Goal: Transaction & Acquisition: Purchase product/service

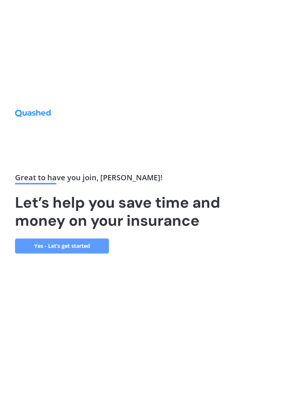
click at [94, 254] on link "Yes - Let’s get started" at bounding box center [62, 246] width 94 height 15
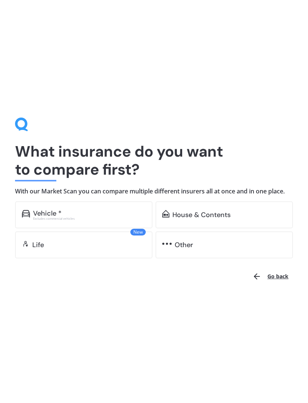
click at [118, 213] on div "Vehicle *" at bounding box center [89, 214] width 113 height 8
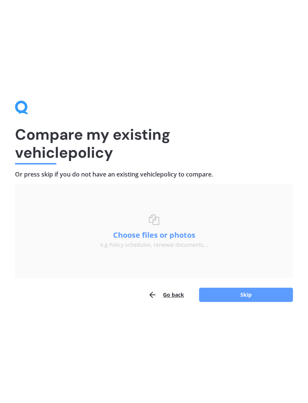
click at [250, 299] on button "Skip" at bounding box center [246, 295] width 94 height 14
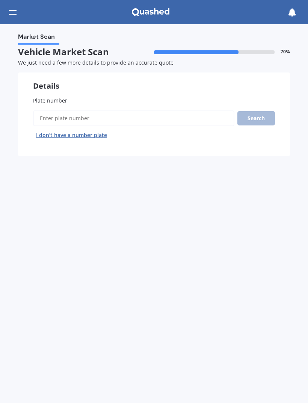
click at [195, 118] on input "Plate number" at bounding box center [133, 118] width 201 height 16
type input "Jnc730"
click at [0, 0] on button "Next" at bounding box center [0, 0] width 0 height 0
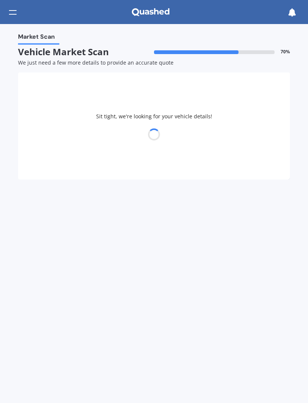
select select "MAZDA"
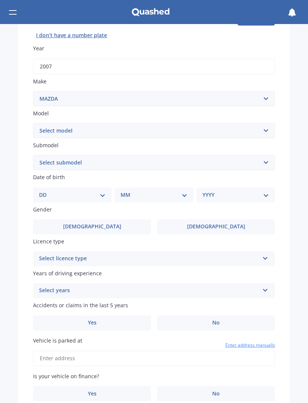
scroll to position [100, 0]
click at [269, 128] on select "Select model 121 2 3 323 323 / Familia 6 626 929 Atenza Autozam Axela AZ3 B2000…" at bounding box center [154, 130] width 242 height 15
select select "RX8"
click at [259, 155] on select "Select submodel Non-turbo Turbo" at bounding box center [154, 162] width 242 height 15
select select "NON-TURBO"
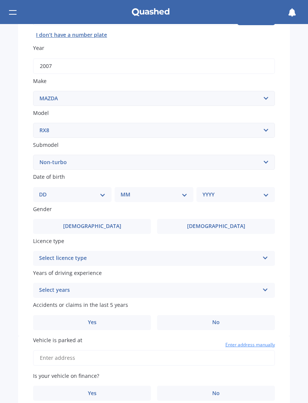
click at [103, 192] on select "DD 01 02 03 04 05 06 07 08 09 10 11 12 13 14 15 16 17 18 19 20 21 22 23 24 25 2…" at bounding box center [72, 195] width 67 height 8
select select "05"
click at [166, 191] on select "MM 01 02 03 04 05 06 07 08 09 10 11 12" at bounding box center [156, 195] width 64 height 8
select select "02"
click at [225, 191] on select "YYYY 2025 2024 2023 2022 2021 2020 2019 2018 2017 2016 2015 2014 2013 2012 2011…" at bounding box center [235, 195] width 64 height 8
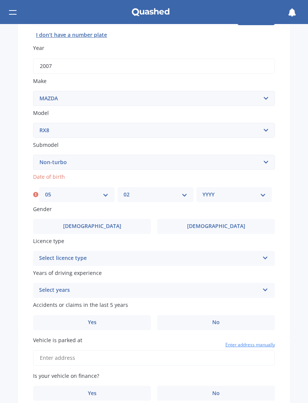
select select "1988"
click at [141, 219] on label "Male" at bounding box center [92, 226] width 118 height 15
click at [0, 0] on input "Male" at bounding box center [0, 0] width 0 height 0
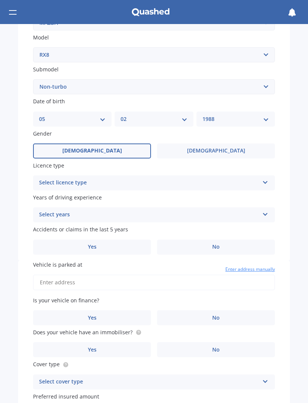
scroll to position [182, 0]
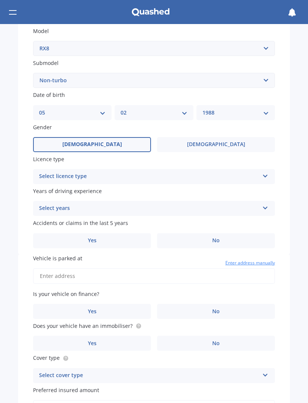
click at [205, 172] on div "Select licence type" at bounding box center [149, 176] width 220 height 9
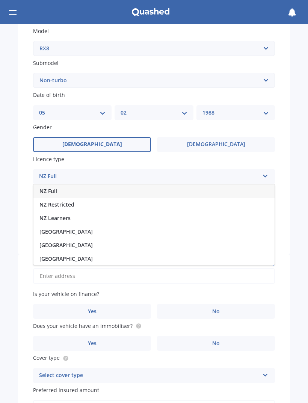
click at [92, 188] on div "NZ Full" at bounding box center [153, 192] width 241 height 14
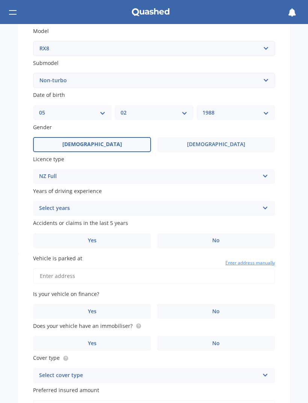
click at [194, 204] on div "Select years" at bounding box center [149, 208] width 220 height 9
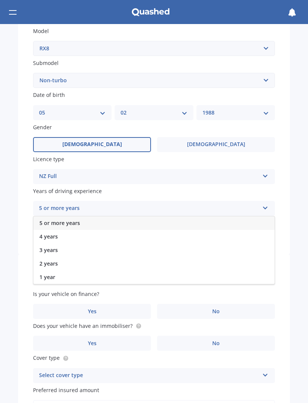
click at [177, 216] on div "5 or more years" at bounding box center [153, 223] width 241 height 14
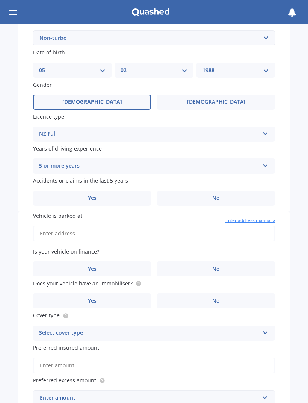
scroll to position [243, 0]
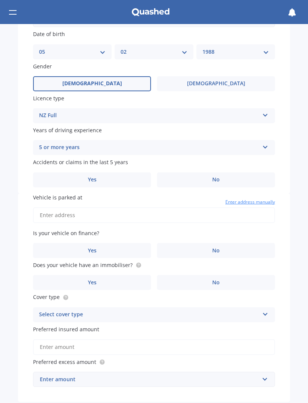
click at [201, 174] on label "No" at bounding box center [216, 180] width 118 height 15
click at [0, 0] on input "No" at bounding box center [0, 0] width 0 height 0
click at [176, 209] on input "Vehicle is parked at" at bounding box center [154, 215] width 242 height 16
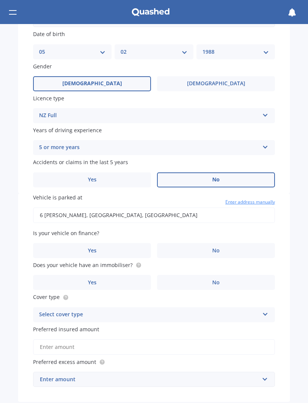
type input "6 Hawk Close, Rolleston 7615"
click at [213, 248] on span "No" at bounding box center [216, 251] width 8 height 6
click at [0, 0] on input "No" at bounding box center [0, 0] width 0 height 0
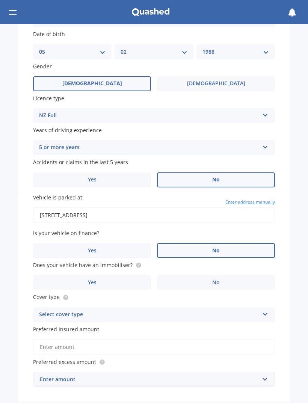
click at [209, 275] on label "No" at bounding box center [216, 282] width 118 height 15
click at [0, 0] on input "No" at bounding box center [0, 0] width 0 height 0
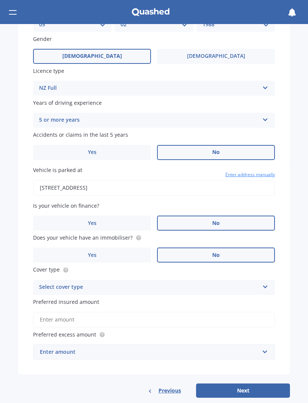
scroll to position [271, 0]
click at [186, 280] on div "Select cover type Comprehensive Third Party, Fire & Theft Third Party" at bounding box center [154, 287] width 242 height 15
click at [174, 295] on div "Comprehensive" at bounding box center [153, 302] width 241 height 14
click at [182, 345] on input "text" at bounding box center [151, 352] width 235 height 14
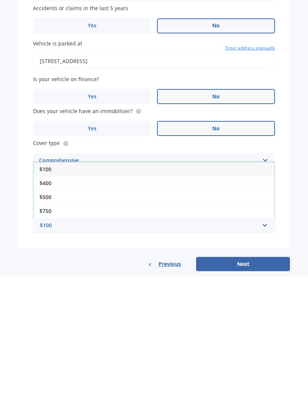
click at [212, 317] on div "$500" at bounding box center [153, 324] width 241 height 14
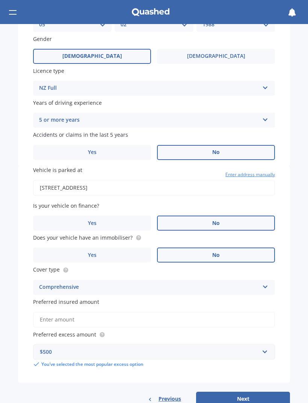
click at [218, 392] on button "Next" at bounding box center [243, 399] width 94 height 14
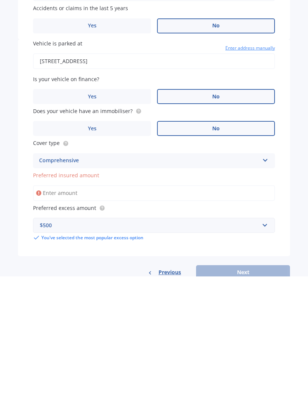
click at [251, 312] on input "Preferred insured amount" at bounding box center [154, 320] width 242 height 16
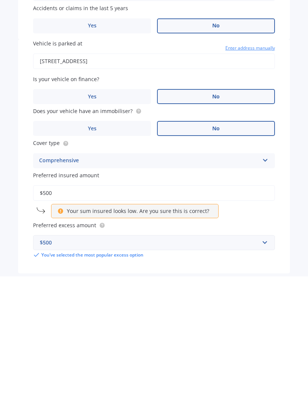
type input "$5,000"
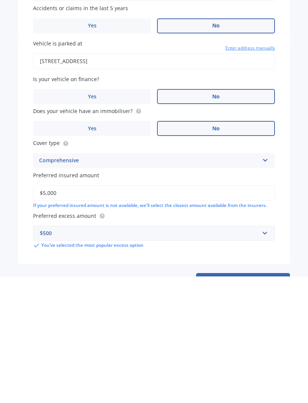
click at [245, 400] on button "Next" at bounding box center [243, 407] width 94 height 14
select select "05"
select select "02"
select select "1988"
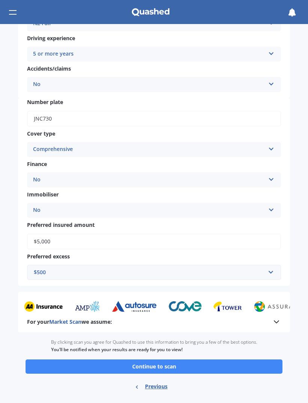
scroll to position [177, 0]
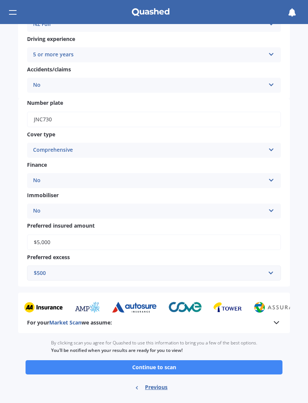
click at [182, 360] on button "Continue to scan" at bounding box center [154, 367] width 257 height 14
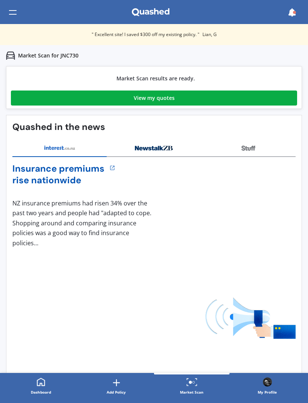
click at [280, 95] on link "View my quotes" at bounding box center [154, 98] width 286 height 15
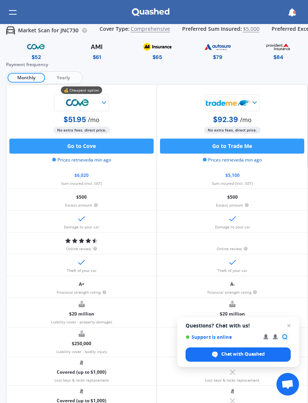
click at [288, 324] on span "Open chat" at bounding box center [289, 325] width 9 height 9
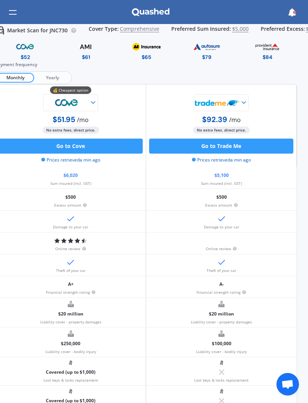
scroll to position [0, 6]
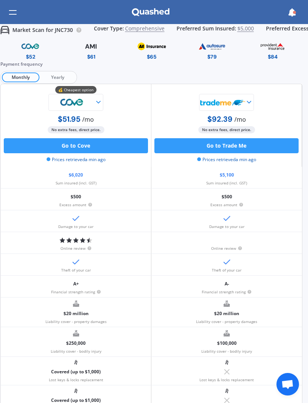
click at [58, 80] on span "Yearly" at bounding box center [57, 78] width 36 height 10
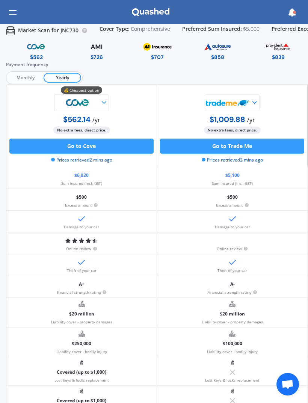
scroll to position [0, 0]
click at [165, 48] on img at bounding box center [157, 46] width 35 height 13
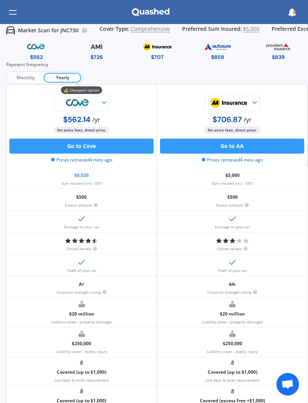
click at [249, 26] on span "$5,000" at bounding box center [251, 30] width 17 height 9
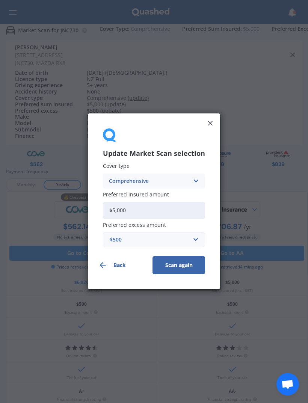
click at [126, 210] on input "$5,000" at bounding box center [154, 210] width 102 height 17
type input "$5"
type input "$10,000"
click at [179, 265] on button "Scan again" at bounding box center [179, 266] width 53 height 18
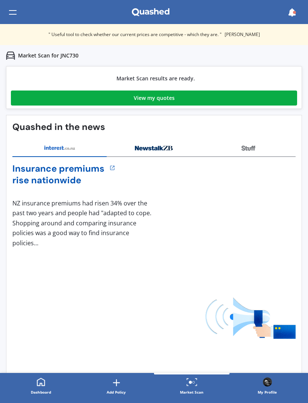
click at [224, 101] on link "View my quotes" at bounding box center [154, 98] width 286 height 15
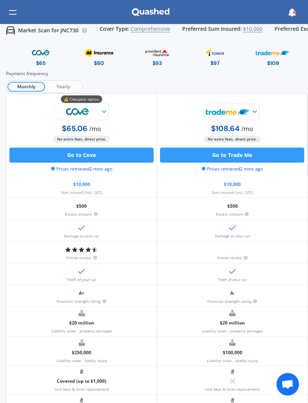
click at [62, 84] on span "Yearly" at bounding box center [63, 87] width 36 height 10
click at [29, 85] on span "Monthly" at bounding box center [26, 87] width 36 height 10
click at [54, 155] on button "Go to Cove" at bounding box center [81, 155] width 144 height 15
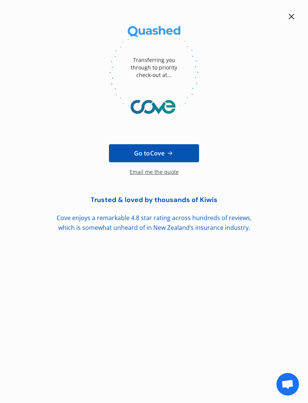
click at [182, 151] on link "Go to Cove" at bounding box center [154, 153] width 90 height 18
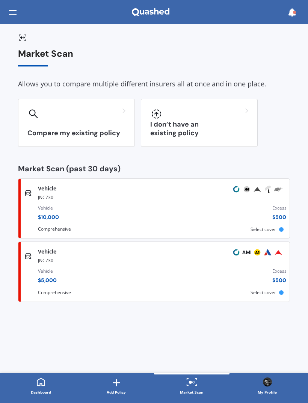
click at [80, 265] on div "Vehicle $ 5,000 Excess $ 500" at bounding box center [162, 278] width 249 height 26
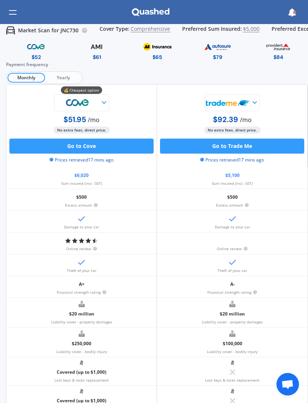
click at [248, 28] on span "$5,000" at bounding box center [251, 30] width 17 height 9
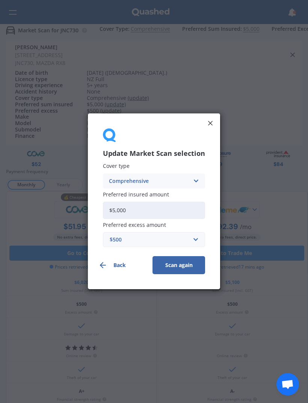
click at [182, 205] on input "$5,000" at bounding box center [154, 210] width 102 height 17
click at [130, 209] on input "$5,000" at bounding box center [154, 210] width 102 height 17
type input "$5"
type input "$7"
type input "$8,000"
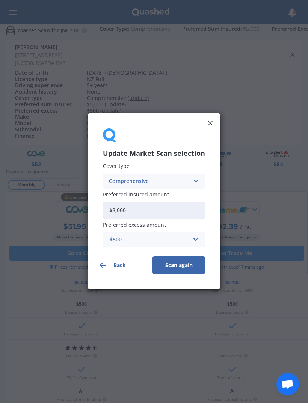
click at [179, 265] on button "Scan again" at bounding box center [179, 266] width 53 height 18
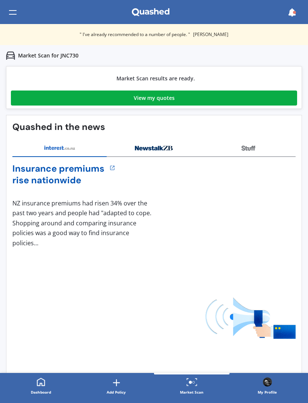
click at [52, 104] on link "View my quotes" at bounding box center [154, 98] width 286 height 15
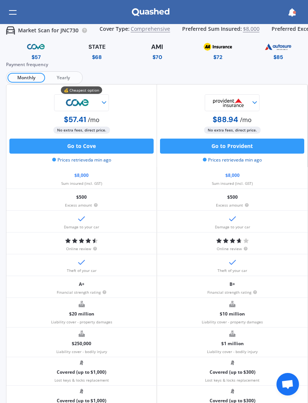
scroll to position [1, 0]
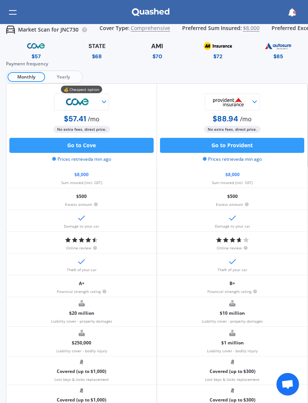
click at [222, 48] on img at bounding box center [217, 45] width 35 height 13
click at [161, 44] on img at bounding box center [157, 45] width 35 height 13
click at [96, 48] on img at bounding box center [97, 45] width 37 height 13
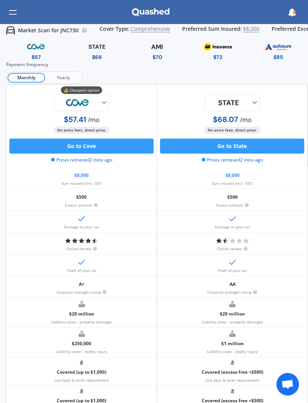
scroll to position [0, 0]
click at [92, 53] on img at bounding box center [97, 46] width 37 height 13
